Goal: Submit feedback/report problem

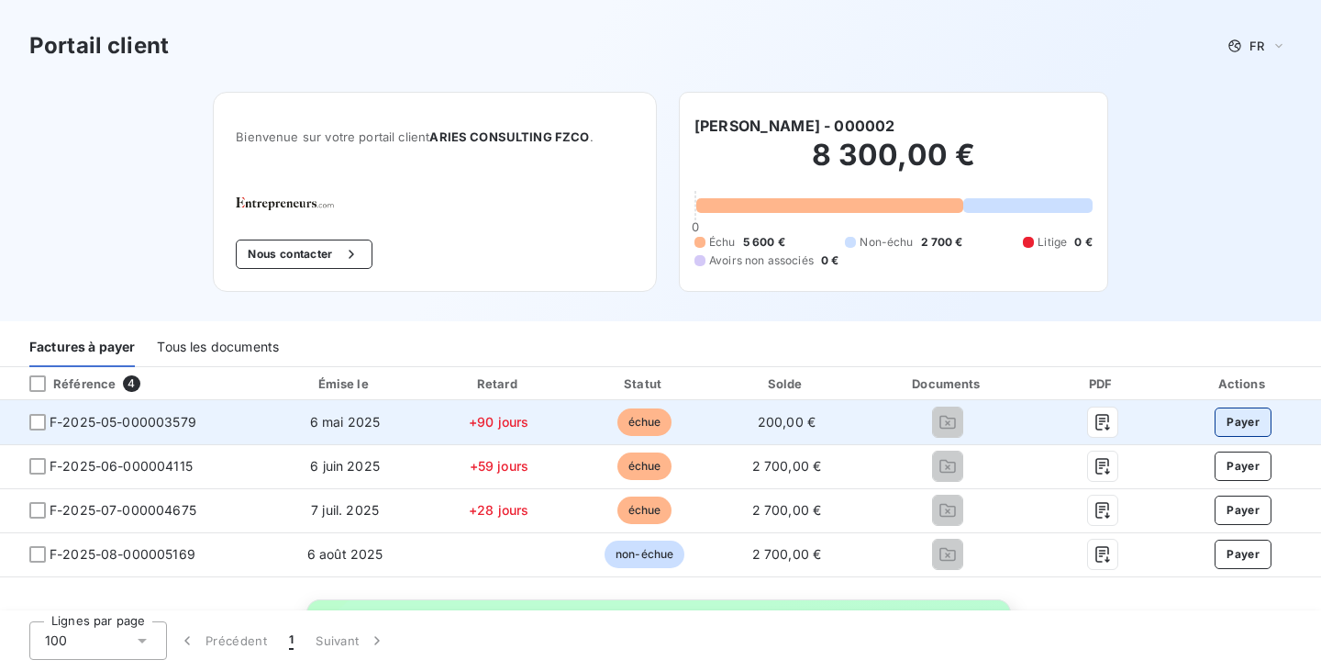
click at [1227, 423] on button "Payer" at bounding box center [1243, 421] width 57 height 29
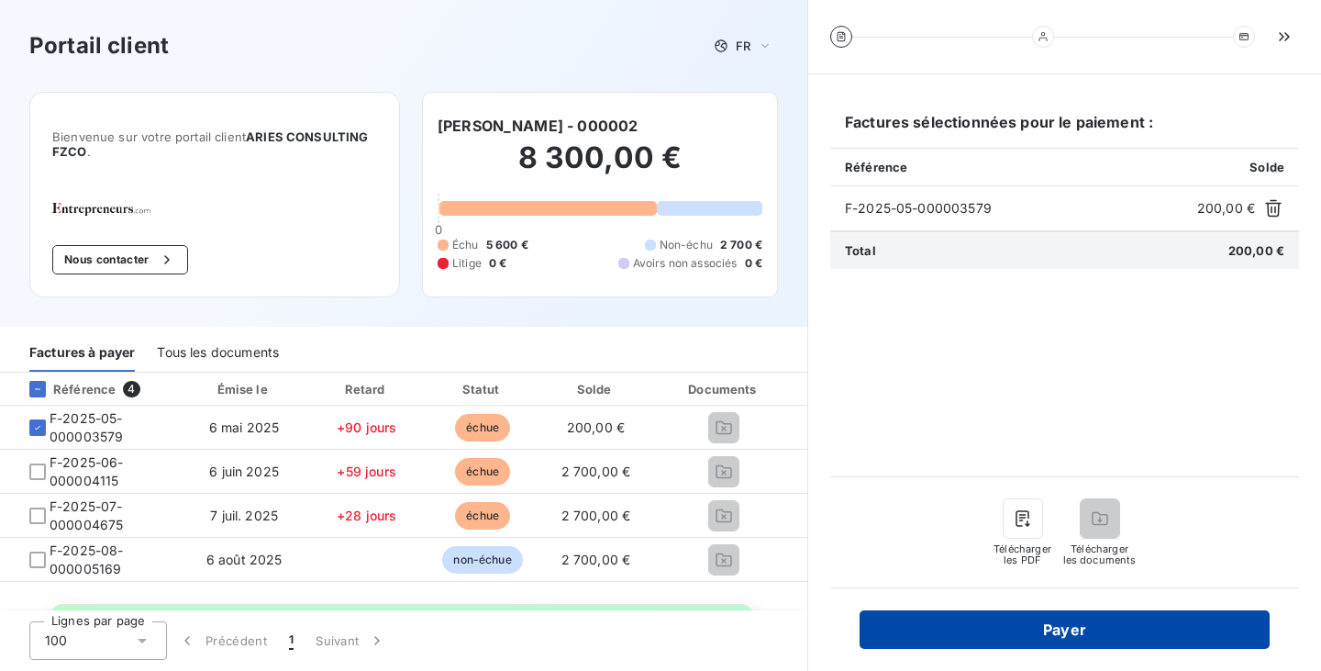
click at [1073, 632] on button "Payer" at bounding box center [1065, 629] width 410 height 39
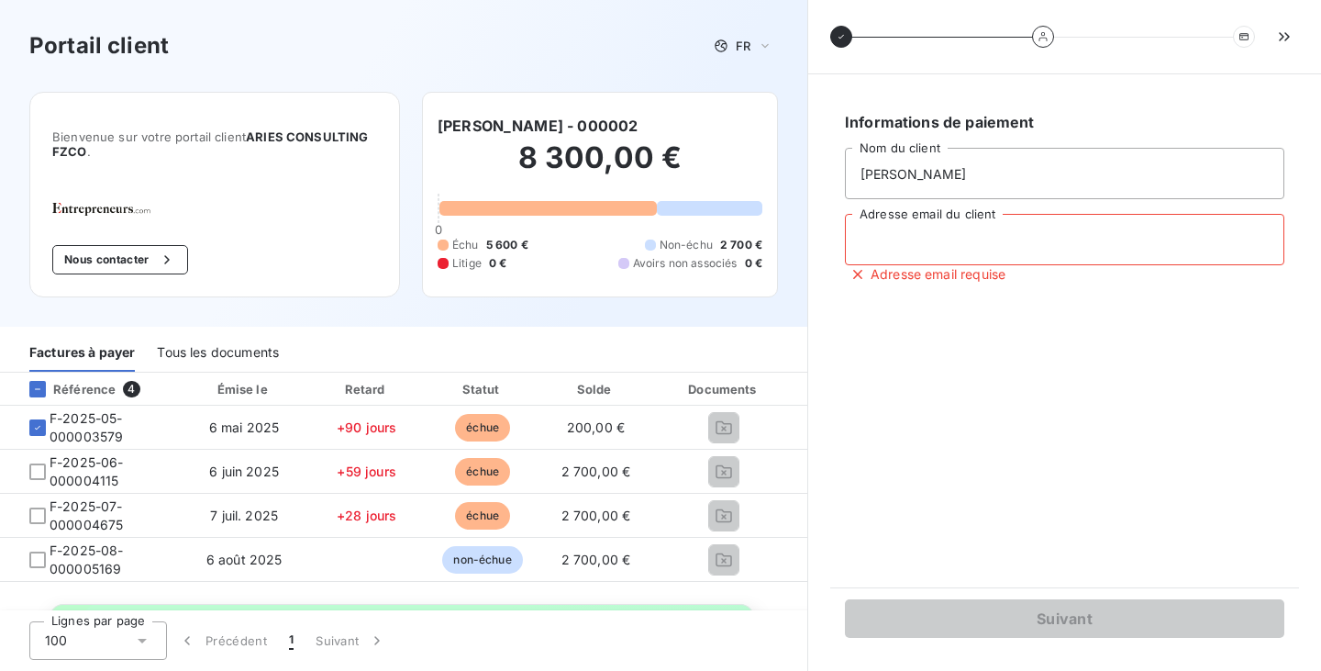
click at [984, 241] on input "Adresse email du client" at bounding box center [1065, 239] width 440 height 51
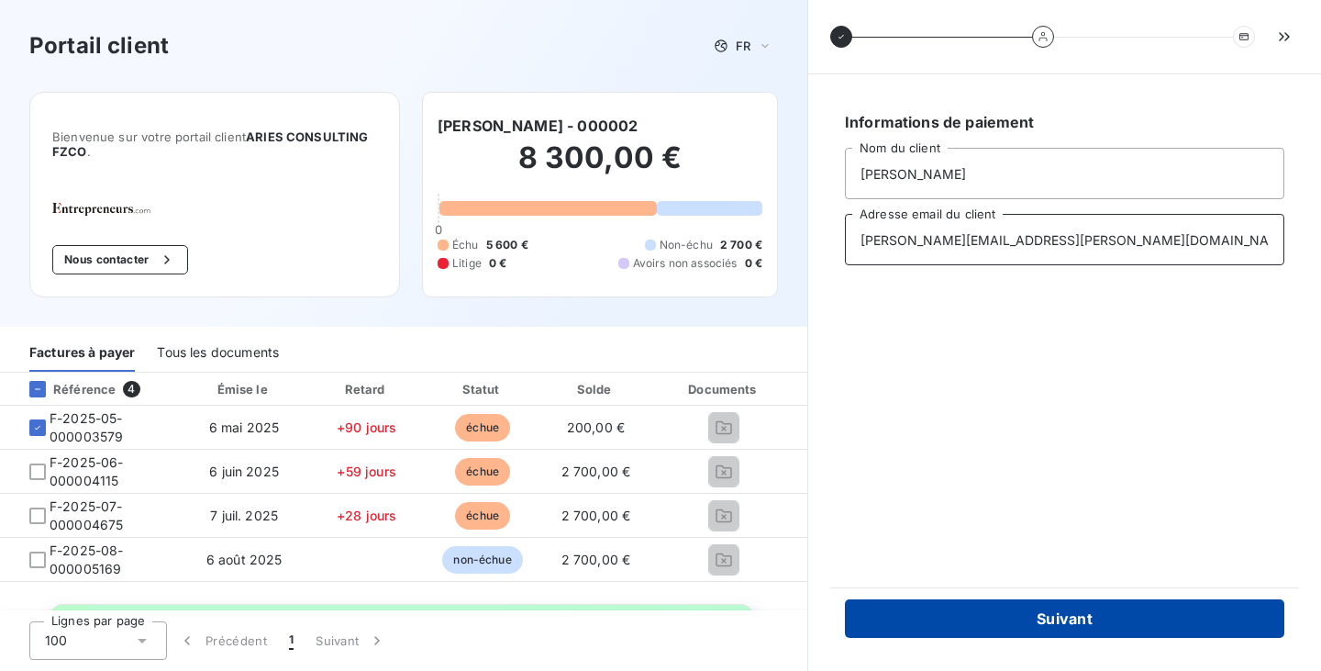
type input "[PERSON_NAME][EMAIL_ADDRESS][DOMAIN_NAME]"
click at [1068, 623] on button "Suivant" at bounding box center [1065, 618] width 440 height 39
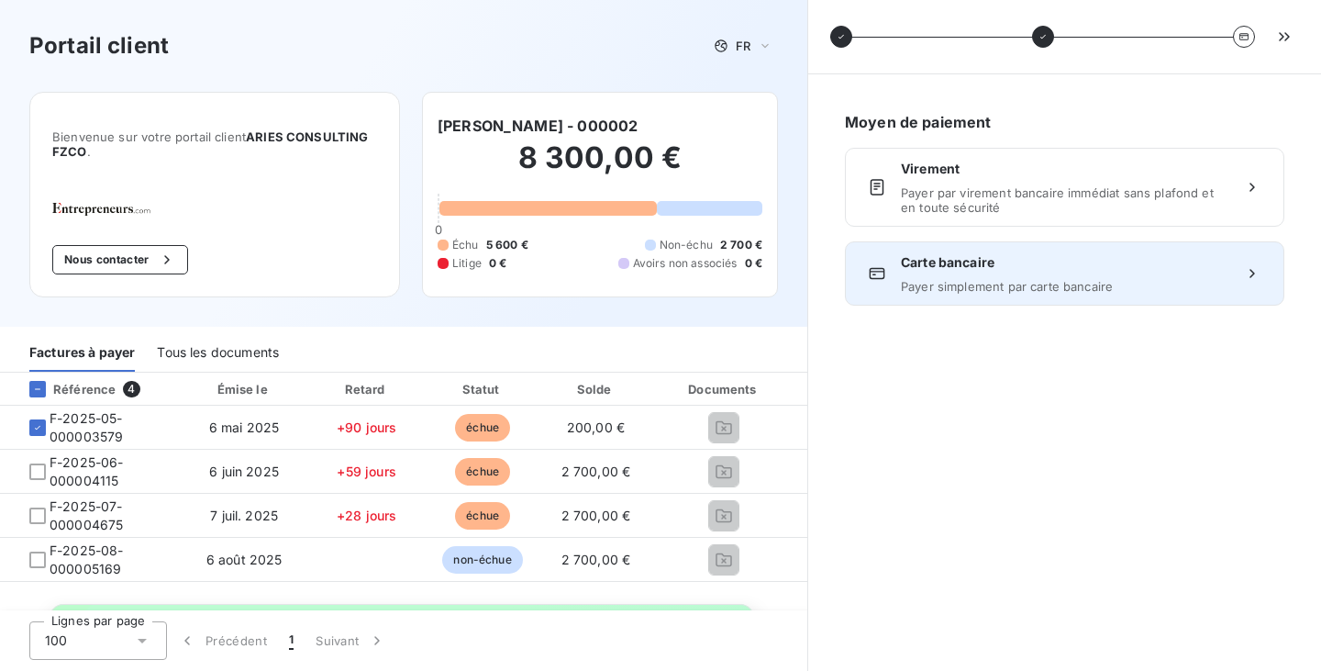
click at [1028, 264] on span "Carte bancaire" at bounding box center [1065, 262] width 328 height 18
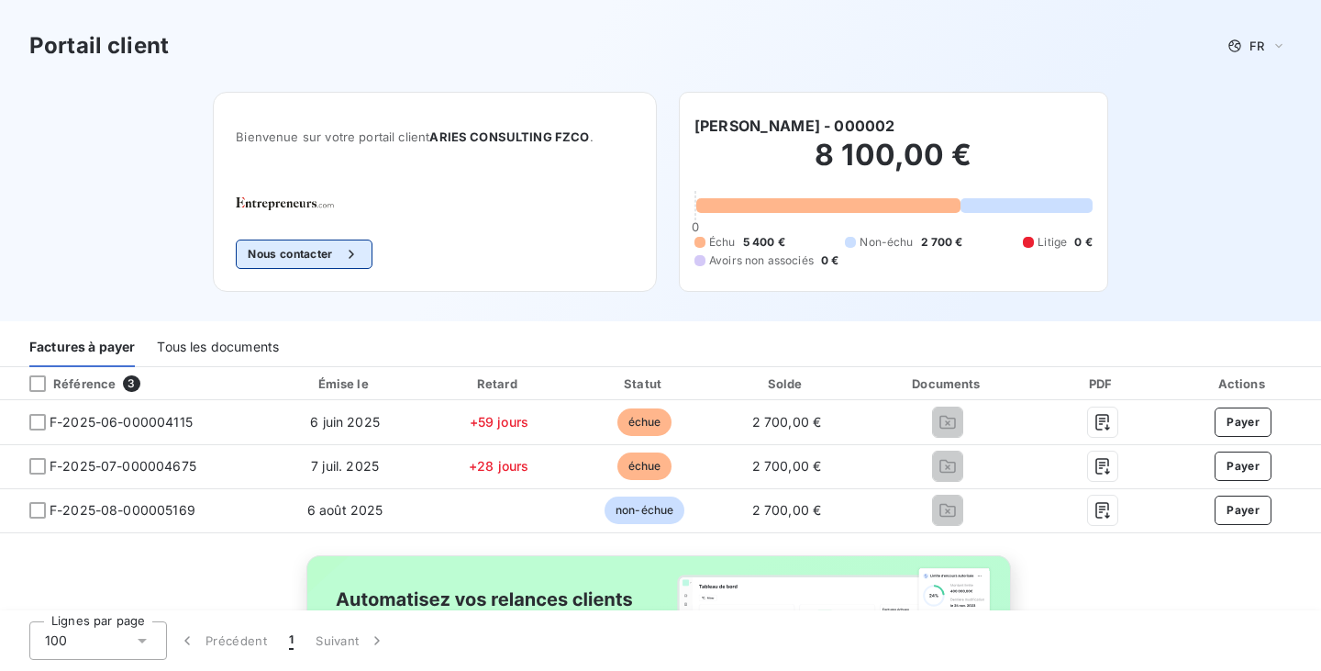
click at [317, 253] on button "Nous contacter" at bounding box center [304, 254] width 136 height 29
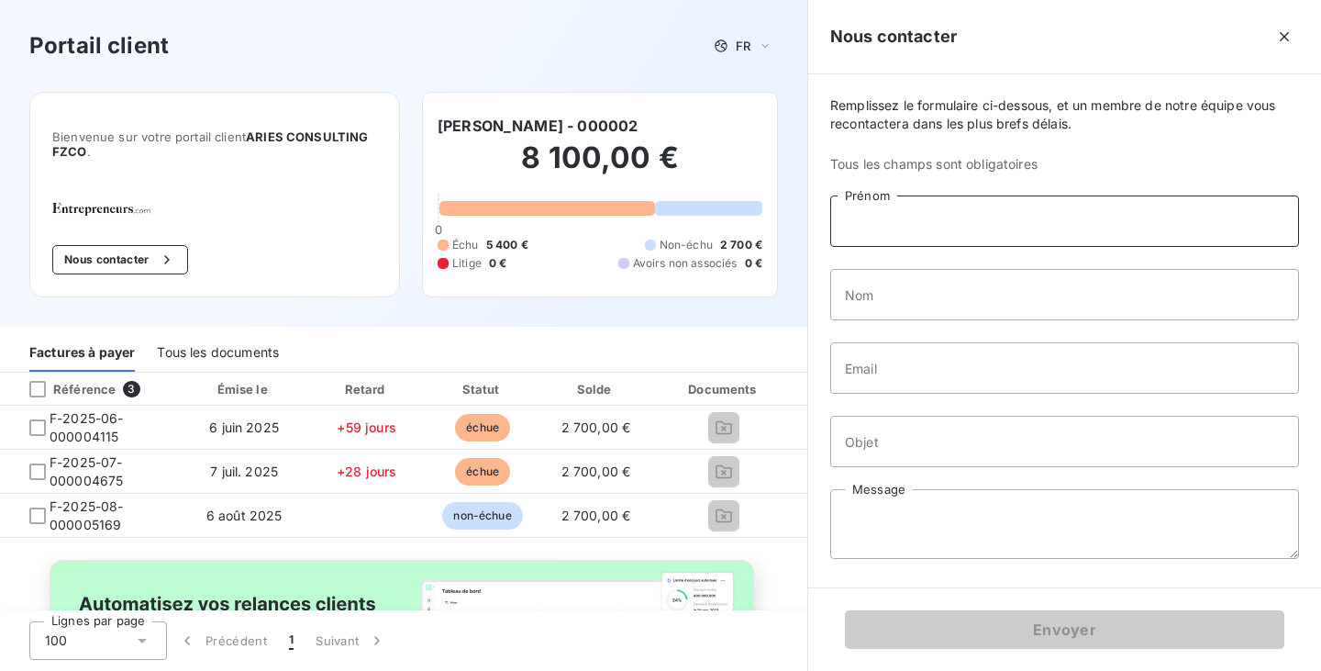
click at [898, 227] on input "Prénom" at bounding box center [1064, 220] width 469 height 51
type input "[PERSON_NAME]"
click at [891, 297] on input "Nom" at bounding box center [1064, 294] width 469 height 51
type input "PRIBIL"
click at [883, 377] on input "Email" at bounding box center [1064, 367] width 469 height 51
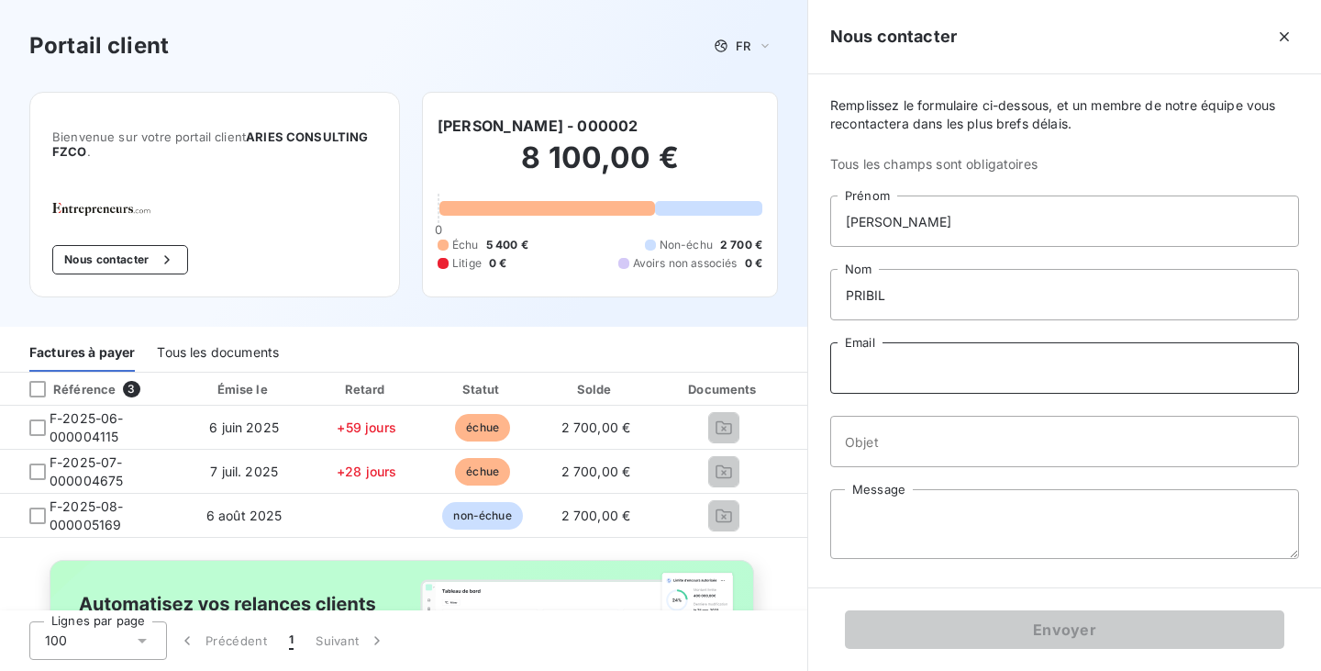
type input "[PERSON_NAME][EMAIL_ADDRESS][DOMAIN_NAME]"
click at [891, 440] on input "Objet" at bounding box center [1064, 441] width 469 height 51
type input "Paiement"
click at [908, 520] on textarea "Message" at bounding box center [1064, 524] width 469 height 70
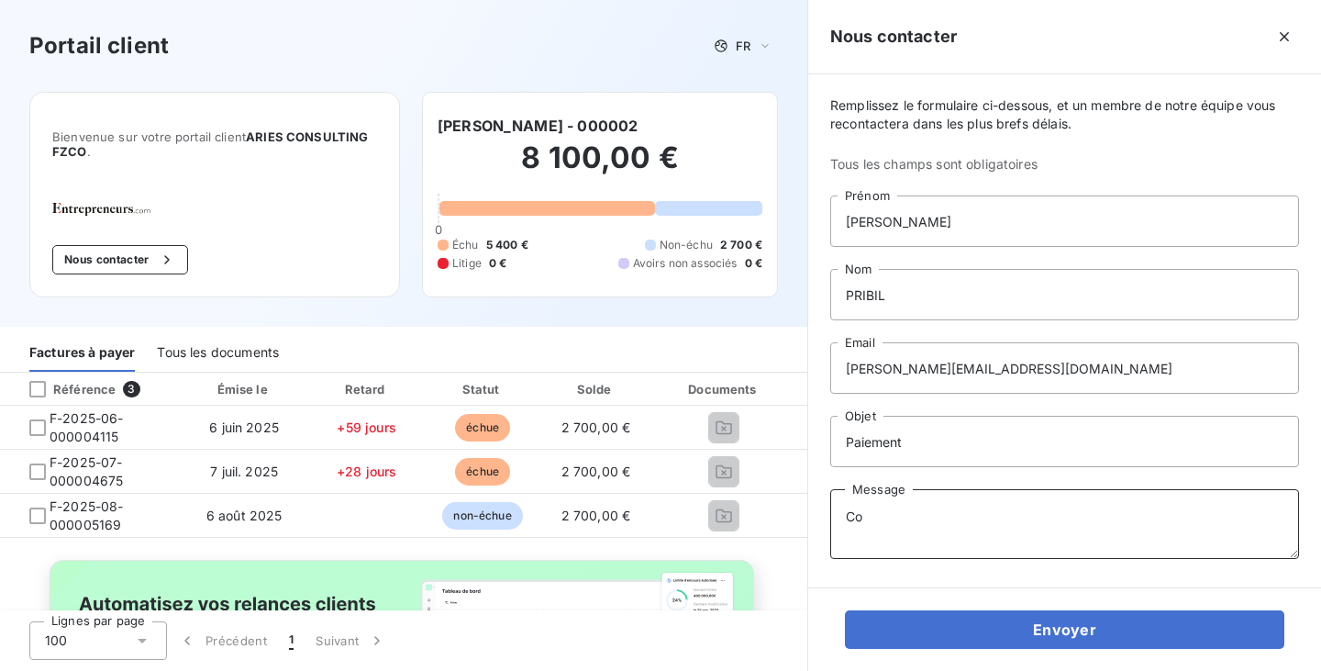
type textarea "C"
drag, startPoint x: 1250, startPoint y: 533, endPoint x: 1130, endPoint y: 533, distance: 120.2
click at [1130, 533] on textarea "Bonjour, comme indiqué par téléphone le [DATE], j'ai prévu de régler" at bounding box center [1064, 524] width 469 height 70
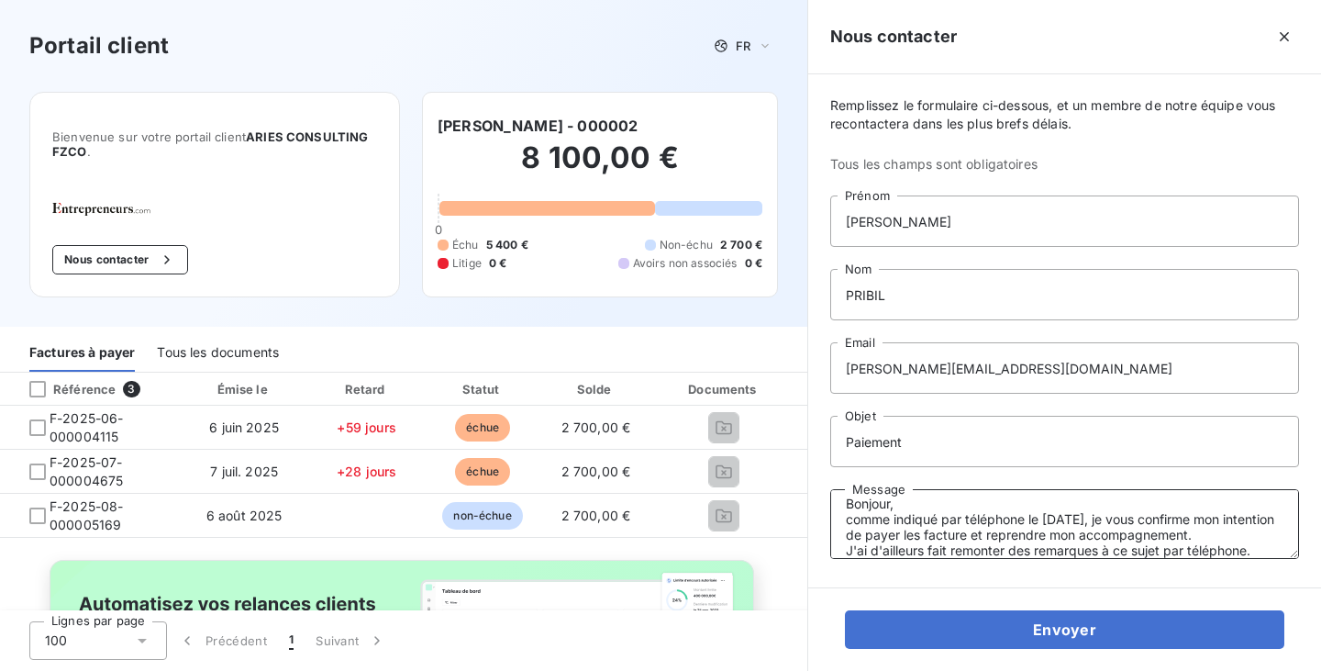
scroll to position [28, 0]
click at [1107, 551] on textarea "Bonjour, comme indiqué par téléphone le [DATE], je vous confirme mon intention …" at bounding box center [1064, 524] width 469 height 70
click at [1214, 551] on textarea "Bonjour, comme indiqué par téléphone le [DATE], je vous confirme mon intention …" at bounding box center [1064, 524] width 469 height 70
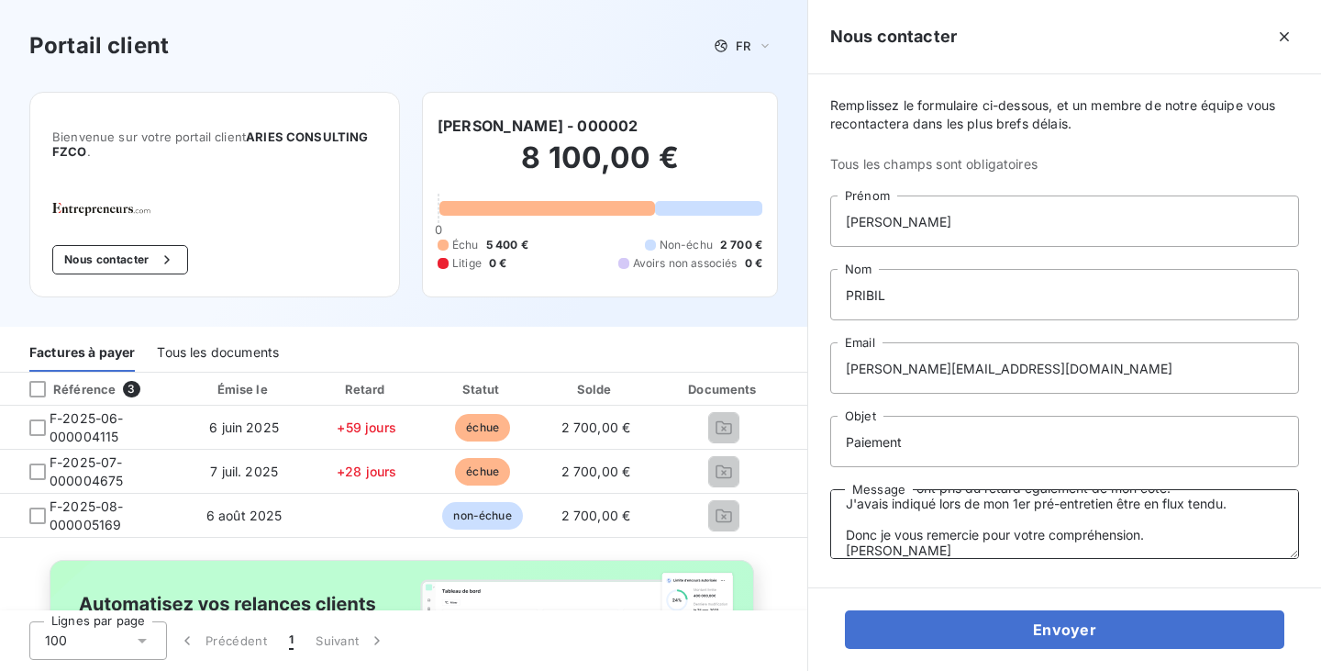
scroll to position [0, 0]
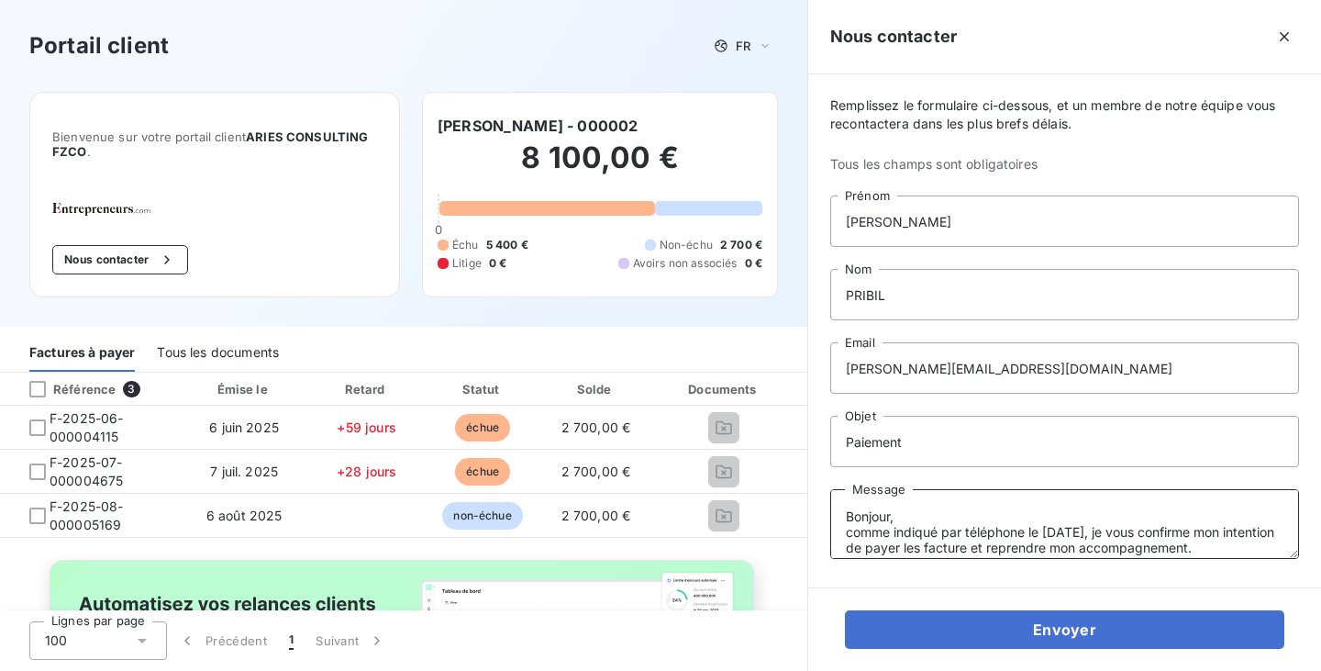
click at [933, 513] on textarea "Bonjour, comme indiqué par téléphone le [DATE], je vous confirme mon intention …" at bounding box center [1064, 524] width 469 height 70
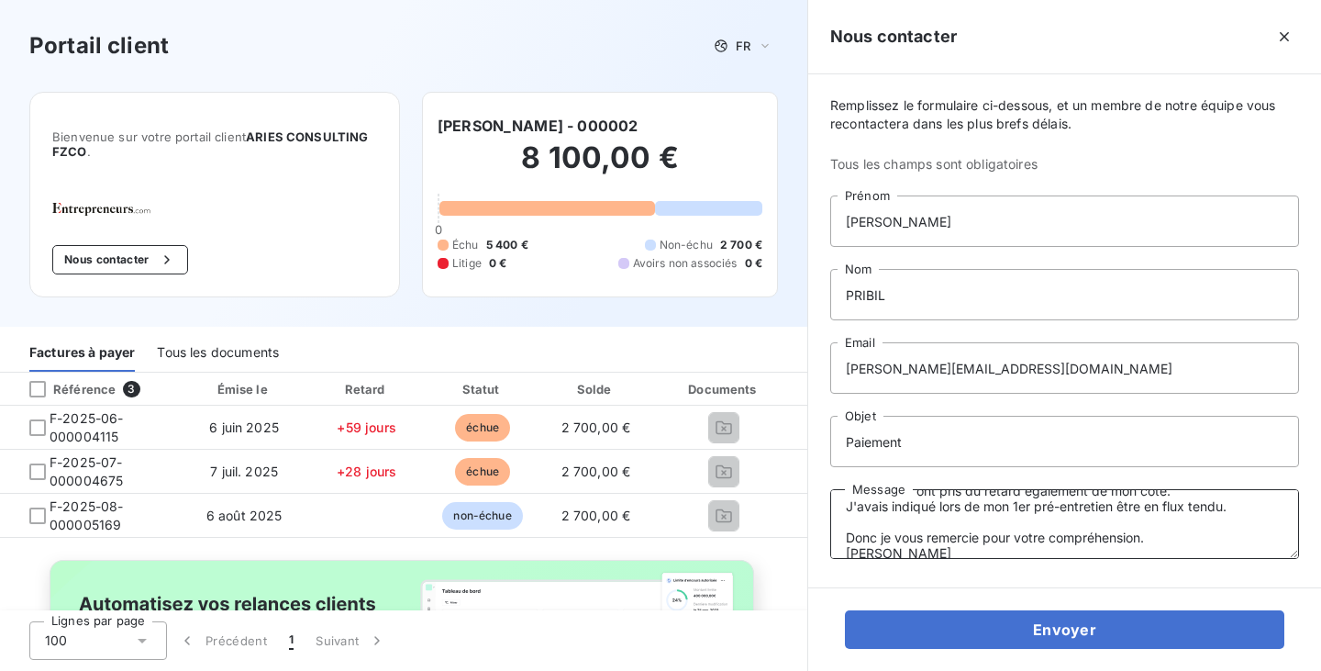
scroll to position [184, 0]
drag, startPoint x: 1048, startPoint y: 537, endPoint x: 986, endPoint y: 537, distance: 62.4
click at [986, 537] on textarea "Bonjour, comme indiqué par téléphone le [DATE], je vous confirme mon intention …" at bounding box center [1064, 524] width 469 height 70
click at [1216, 535] on textarea "Bonjour, comme indiqué par téléphone le [DATE], je vous confirme mon intention …" at bounding box center [1064, 524] width 469 height 70
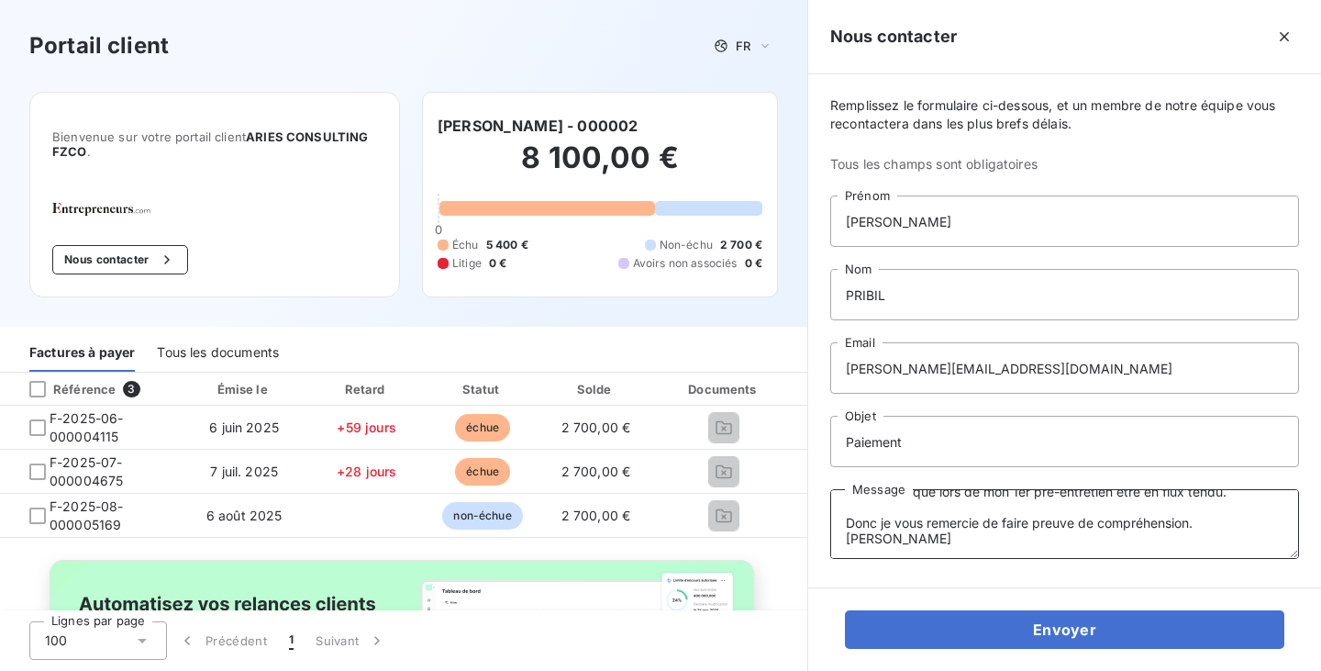
scroll to position [203, 0]
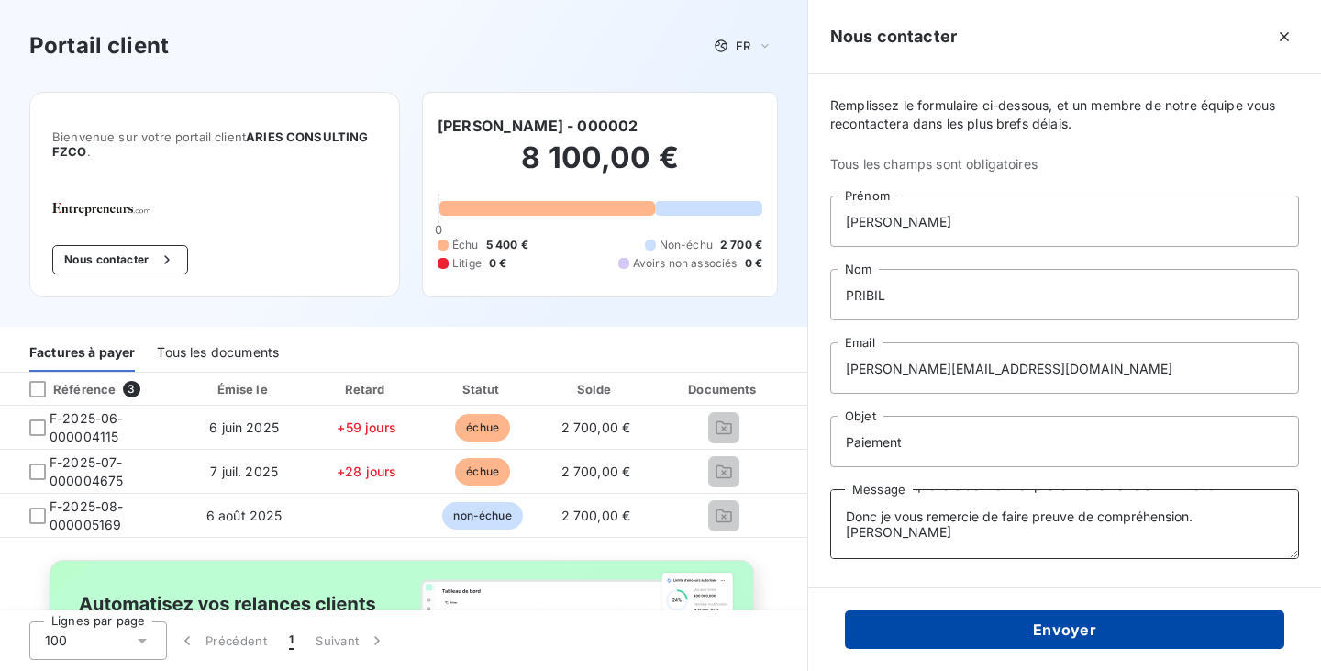
type textarea "Bonjour, comme indiqué par téléphone le [DATE], je vous confirme mon intention …"
click at [1061, 631] on button "Envoyer" at bounding box center [1065, 629] width 440 height 39
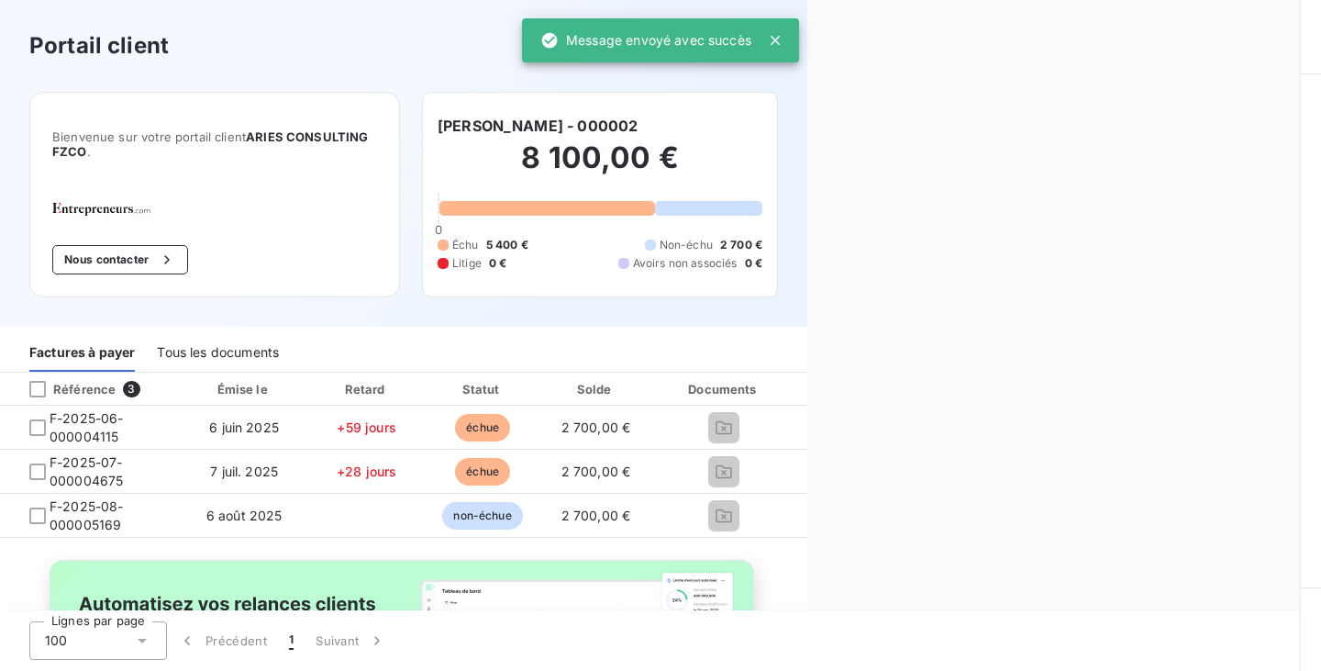
scroll to position [0, 0]
